Goal: Information Seeking & Learning: Learn about a topic

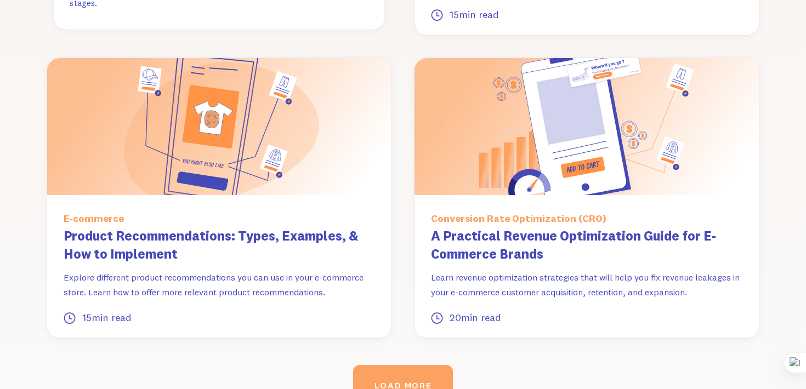
scroll to position [1427, 0]
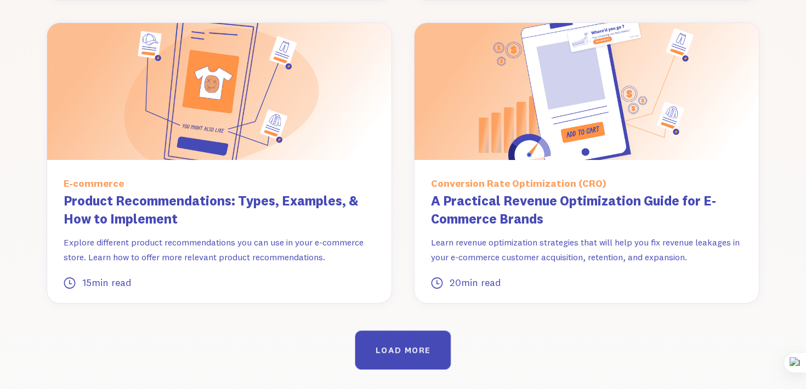
click at [387, 331] on link "LOAD MORE" at bounding box center [403, 350] width 96 height 39
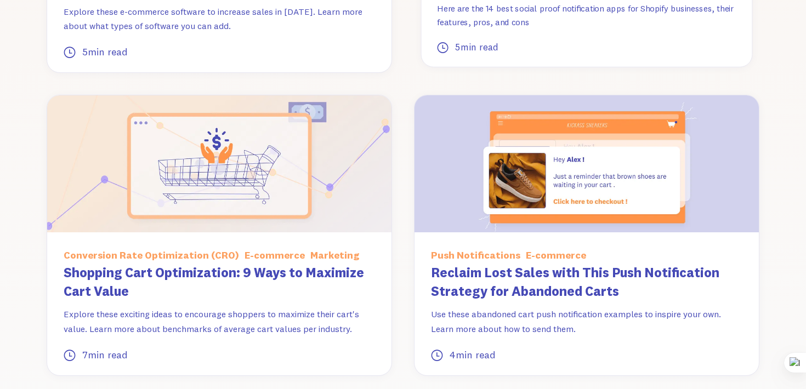
scroll to position [2412, 0]
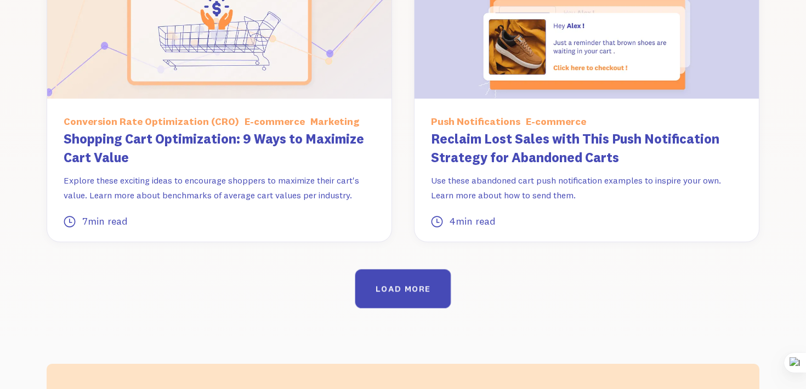
click at [395, 283] on div "LOAD MORE" at bounding box center [402, 288] width 55 height 10
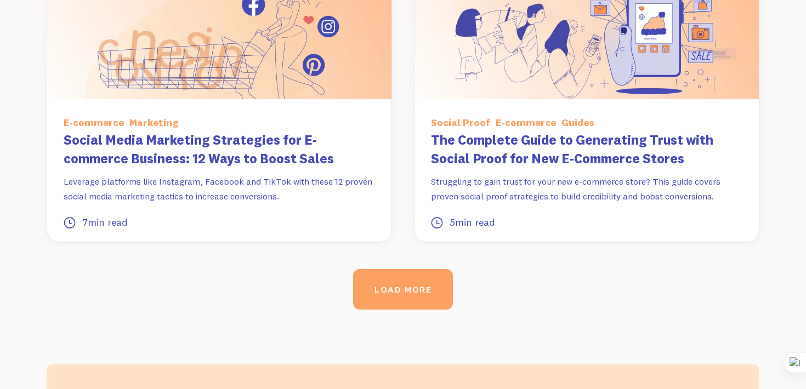
scroll to position [3346, 0]
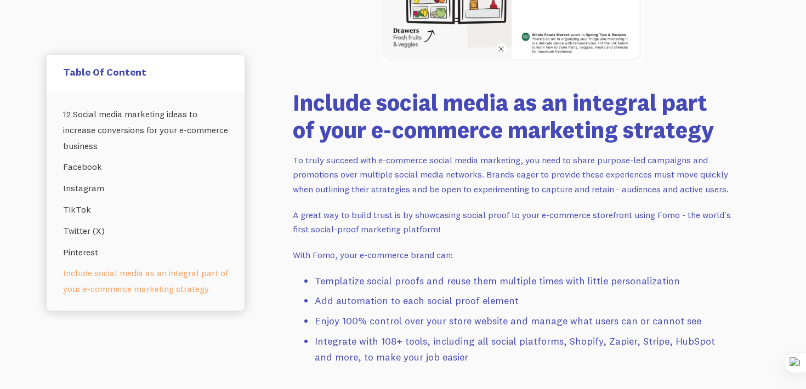
scroll to position [7773, 0]
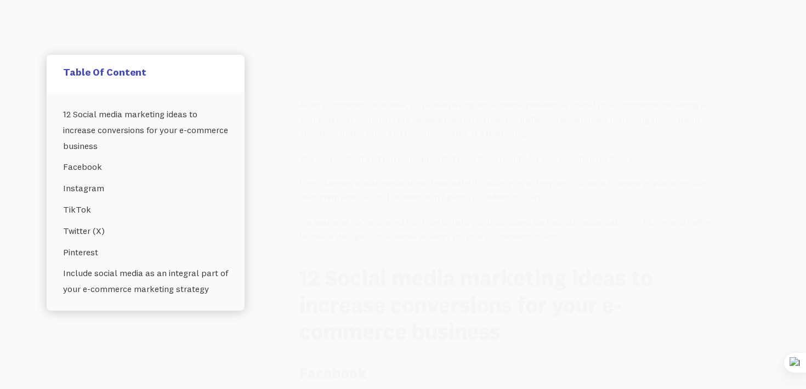
scroll to position [597, 0]
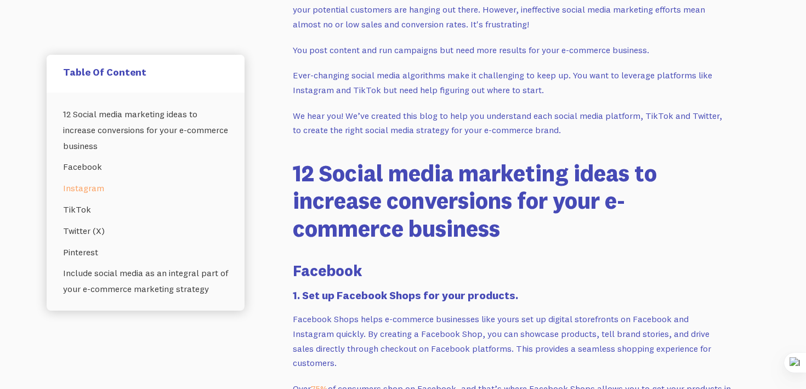
click at [87, 189] on link "Instagram" at bounding box center [145, 188] width 165 height 21
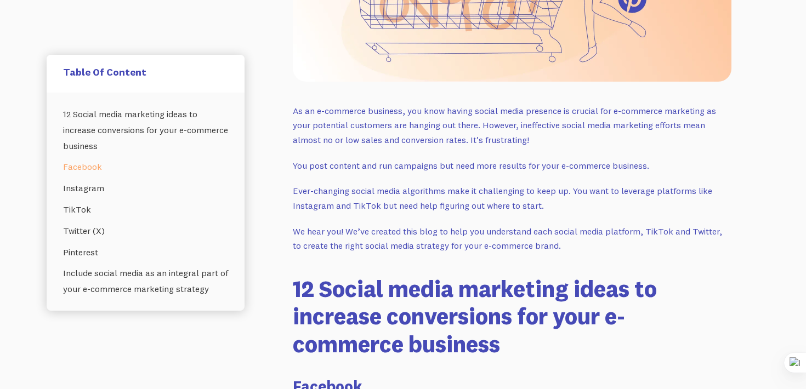
scroll to position [478, 0]
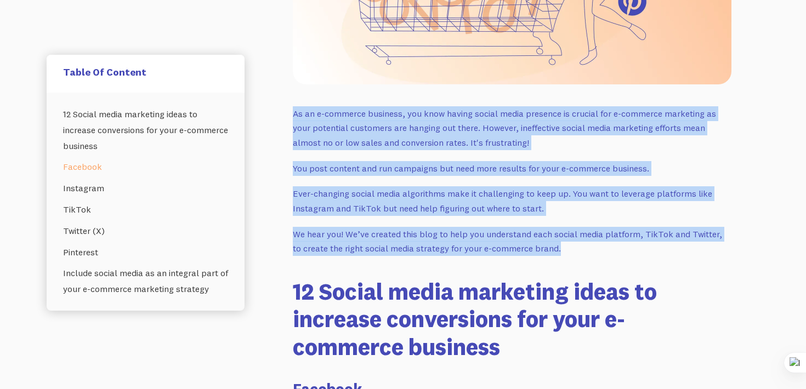
drag, startPoint x: 557, startPoint y: 242, endPoint x: 290, endPoint y: 115, distance: 295.9
copy div "As an e-commerce business, you know having social media presence is crucial for…"
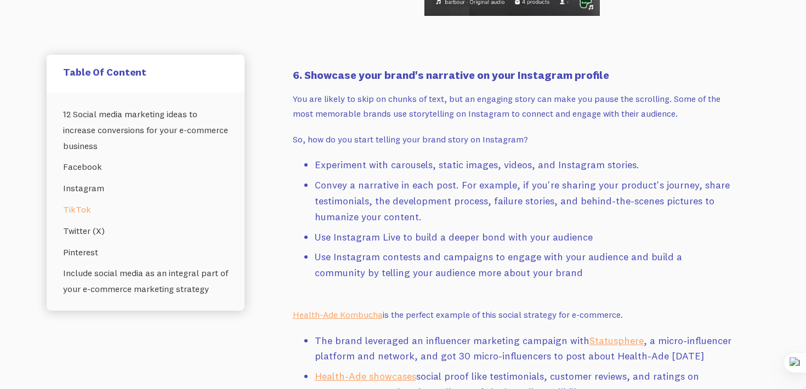
scroll to position [4292, 0]
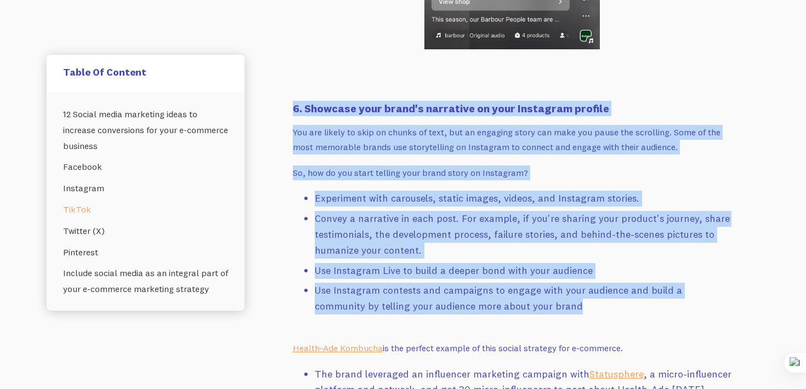
drag, startPoint x: 571, startPoint y: 280, endPoint x: 295, endPoint y: 81, distance: 339.7
click at [295, 81] on div "As an e-commerce business, you know having social media presence is crucial for…" at bounding box center [512, 94] width 438 height 7603
copy div "6. Showcase your brand's narrative on your Instagram profile You are likely to …"
